Goal: Transaction & Acquisition: Purchase product/service

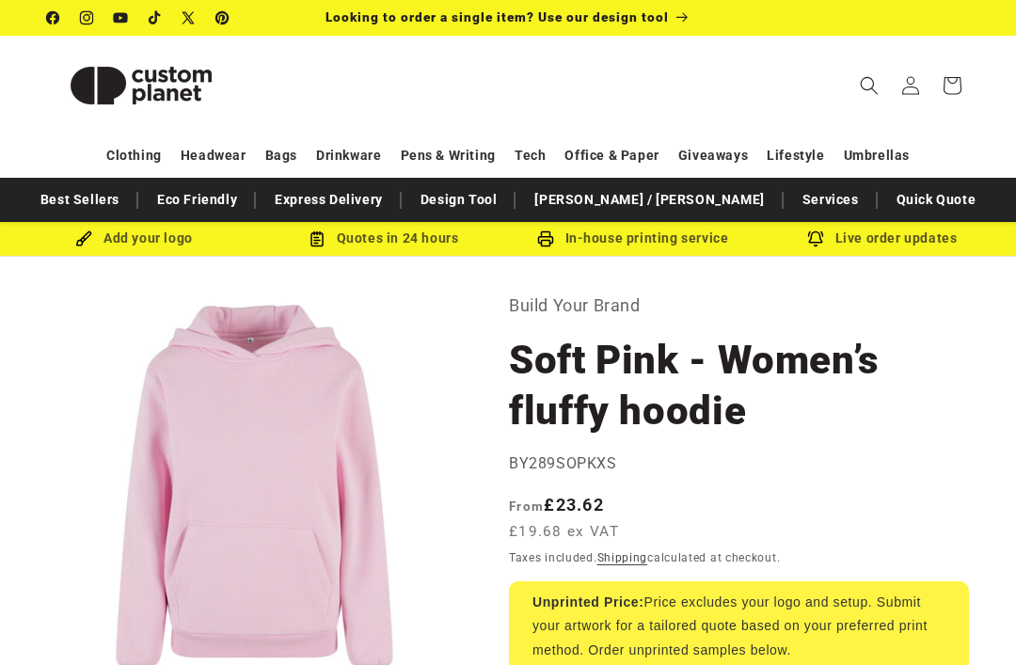
select select "**"
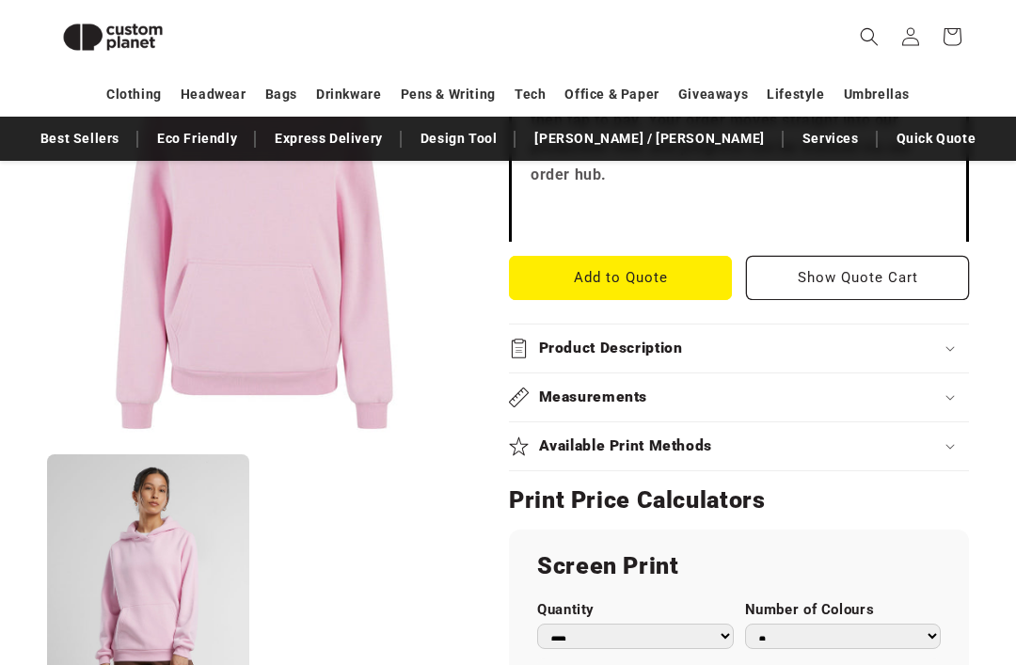
scroll to position [745, 0]
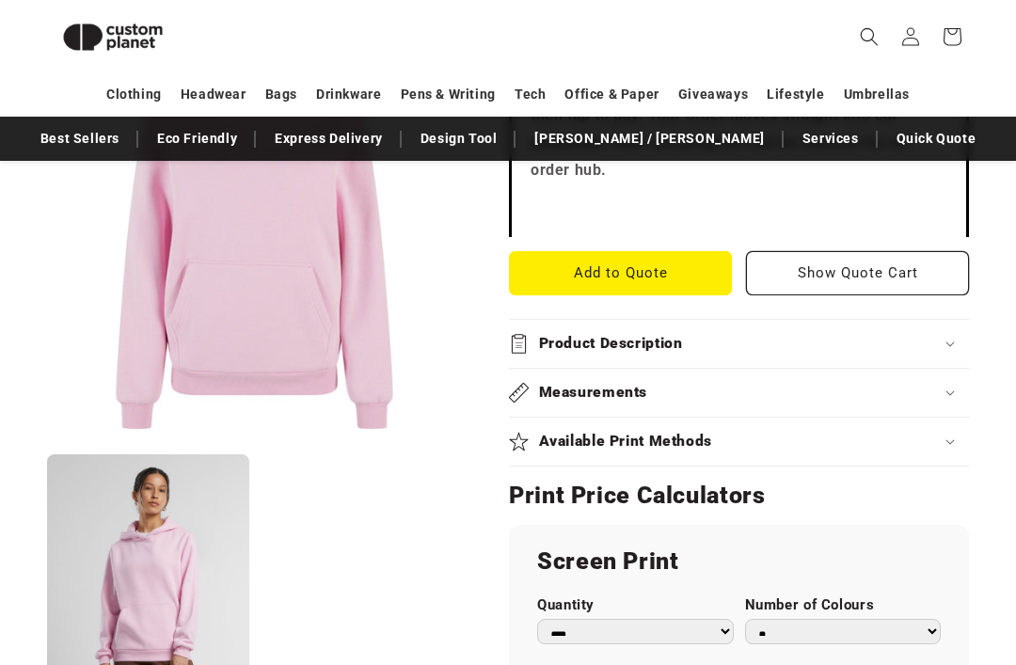
click at [790, 466] on summary "Available Print Methods" at bounding box center [739, 442] width 460 height 48
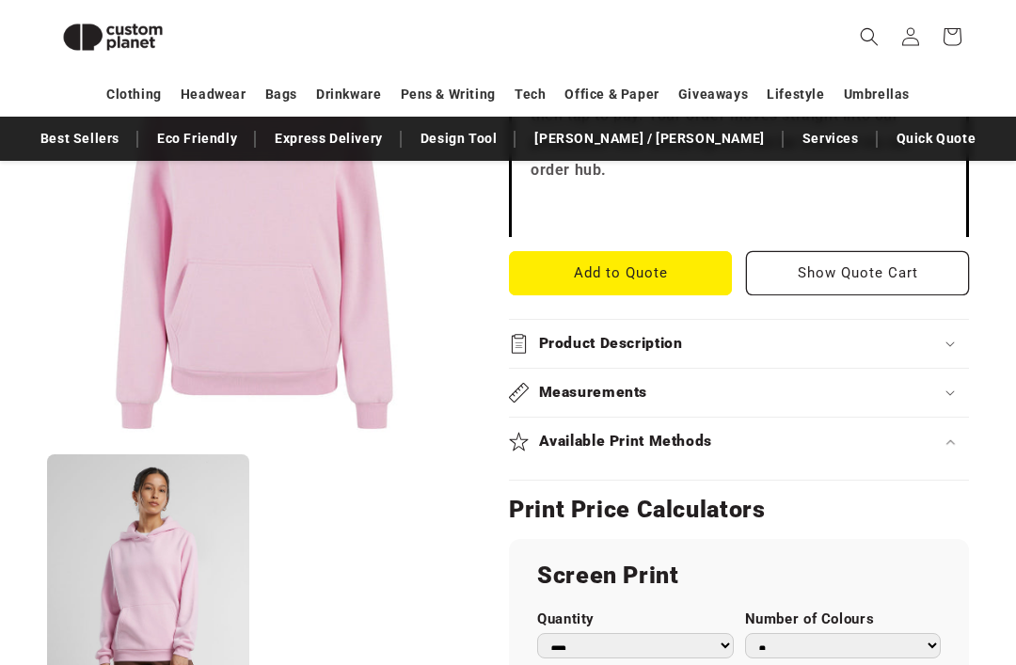
click at [833, 466] on summary "Available Print Methods" at bounding box center [739, 442] width 460 height 48
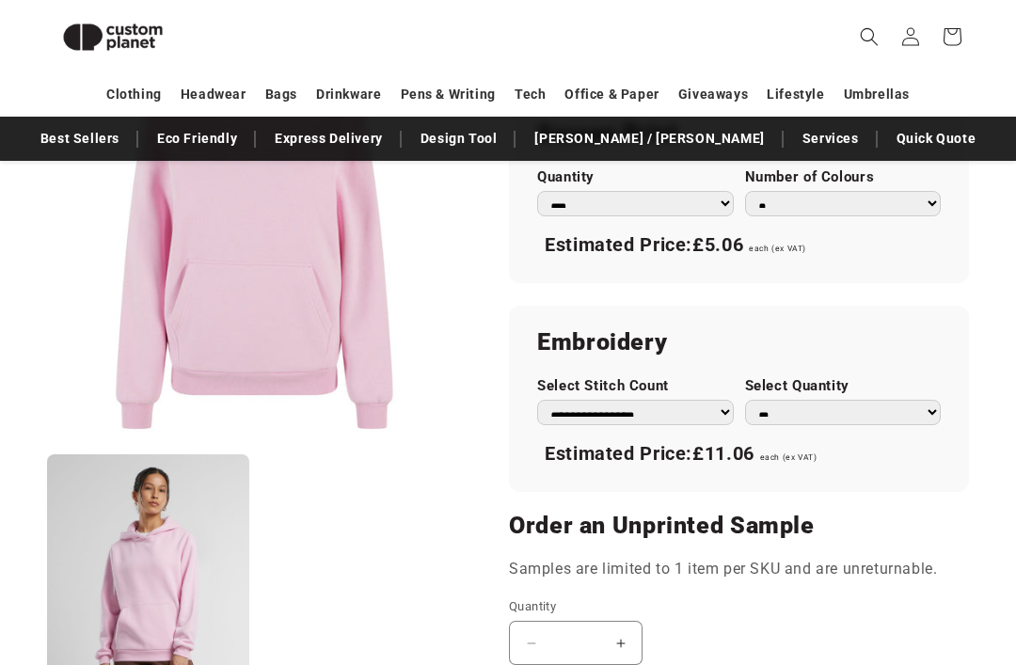
scroll to position [1125, 0]
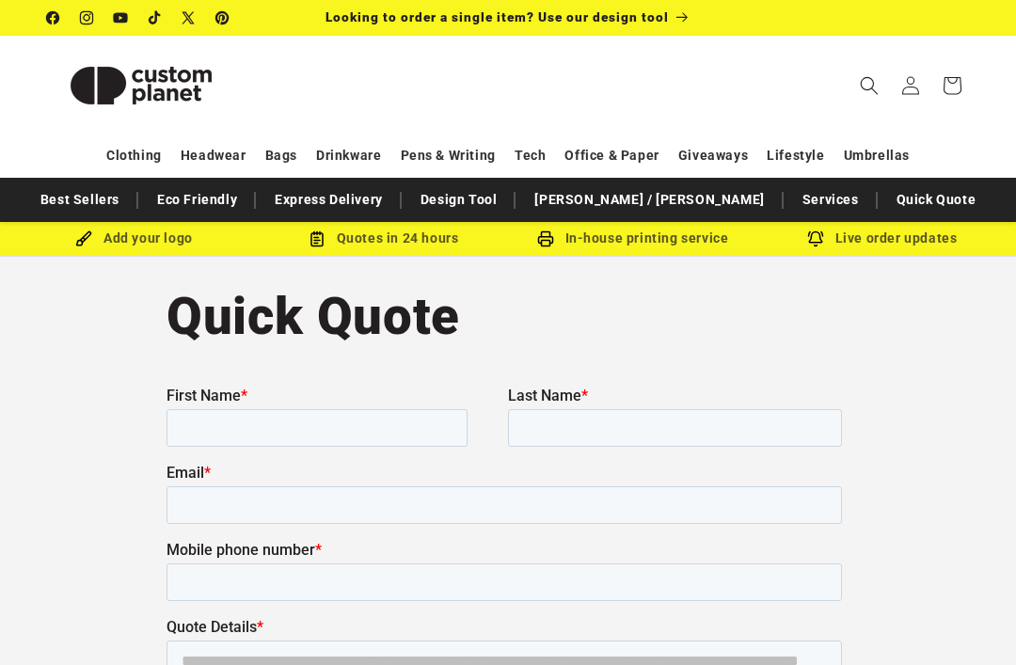
scroll to position [312, 0]
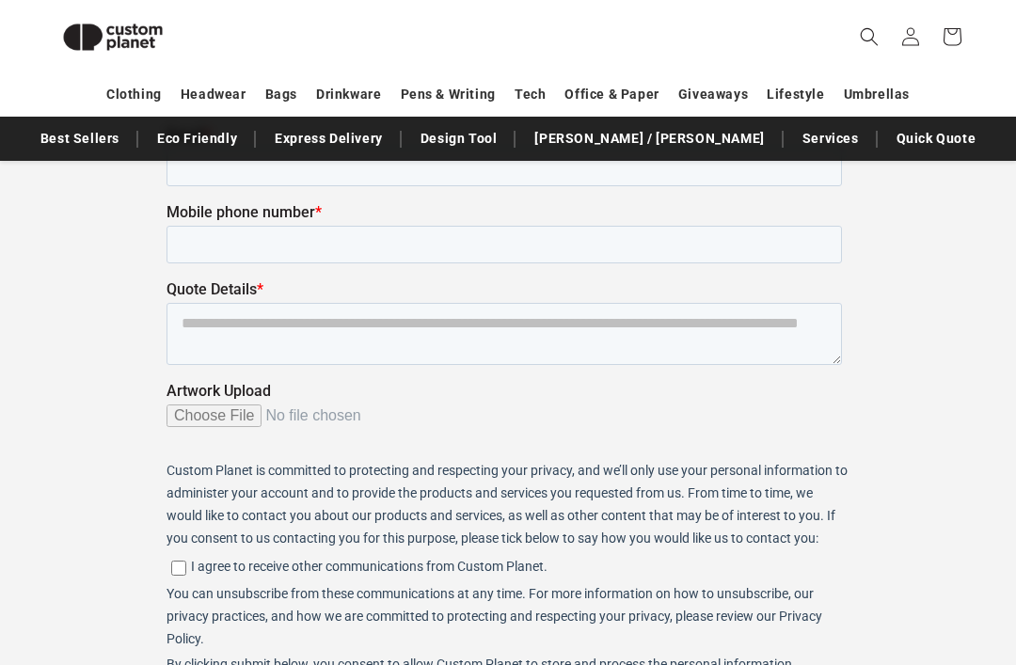
click at [869, 55] on span "Search" at bounding box center [868, 36] width 41 height 41
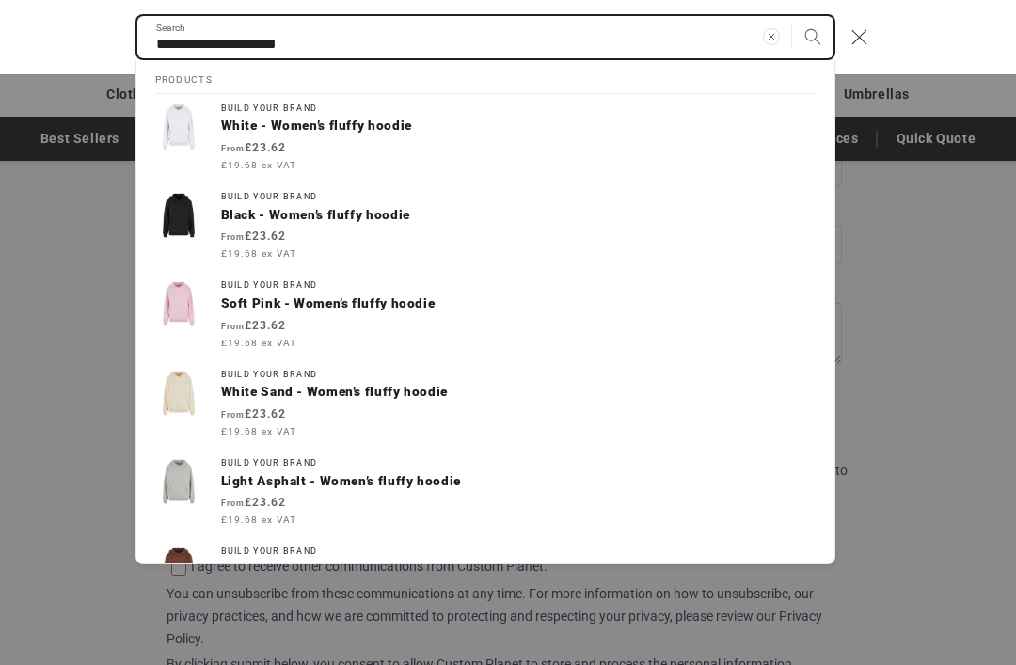
type input "**********"
click at [812, 37] on button "Search" at bounding box center [812, 36] width 41 height 41
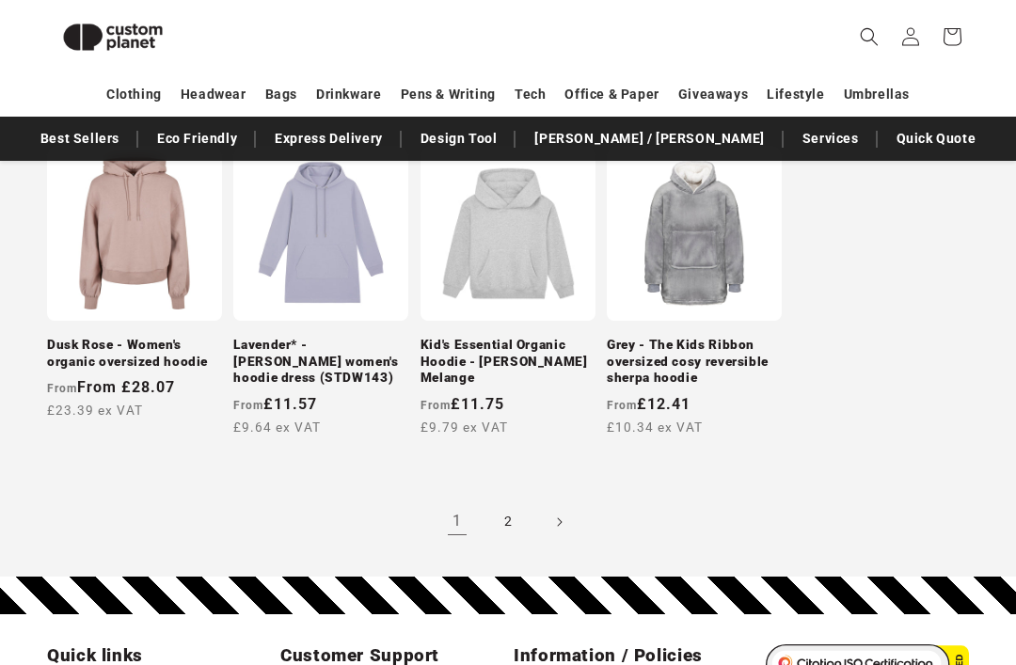
scroll to position [1599, 0]
click at [504, 516] on link "2" at bounding box center [507, 521] width 41 height 41
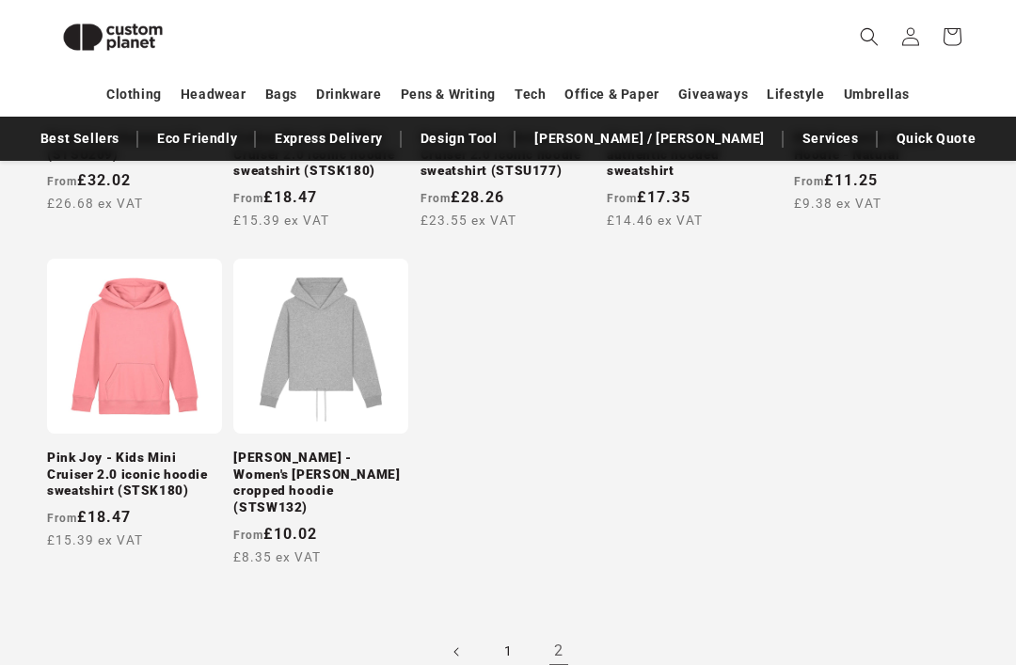
scroll to position [912, 0]
click at [517, 639] on link "1" at bounding box center [507, 651] width 41 height 41
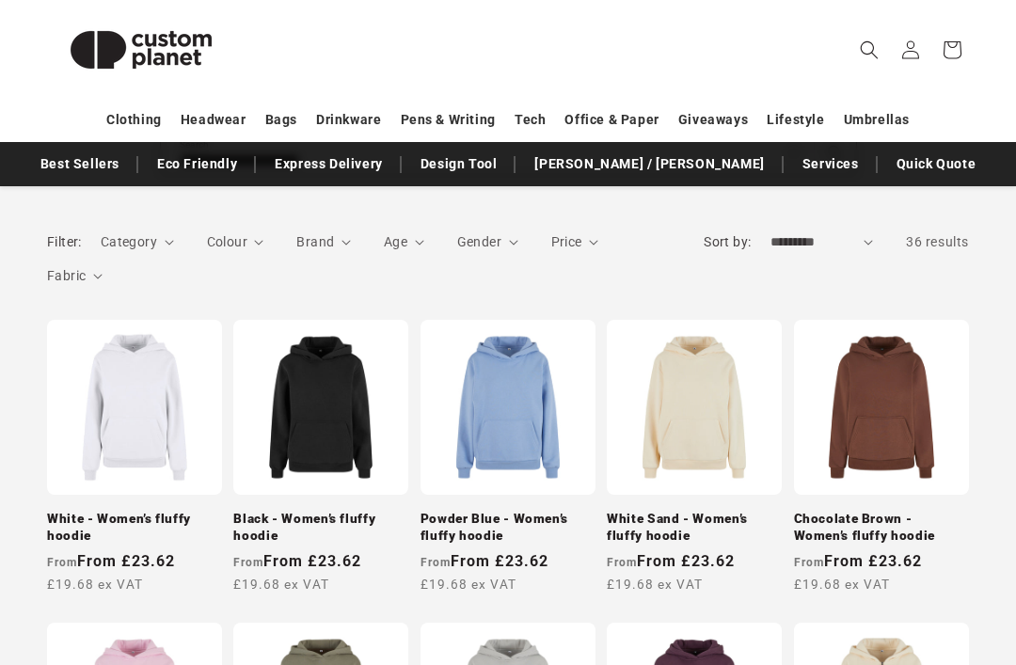
scroll to position [241, 0]
